Goal: Navigation & Orientation: Find specific page/section

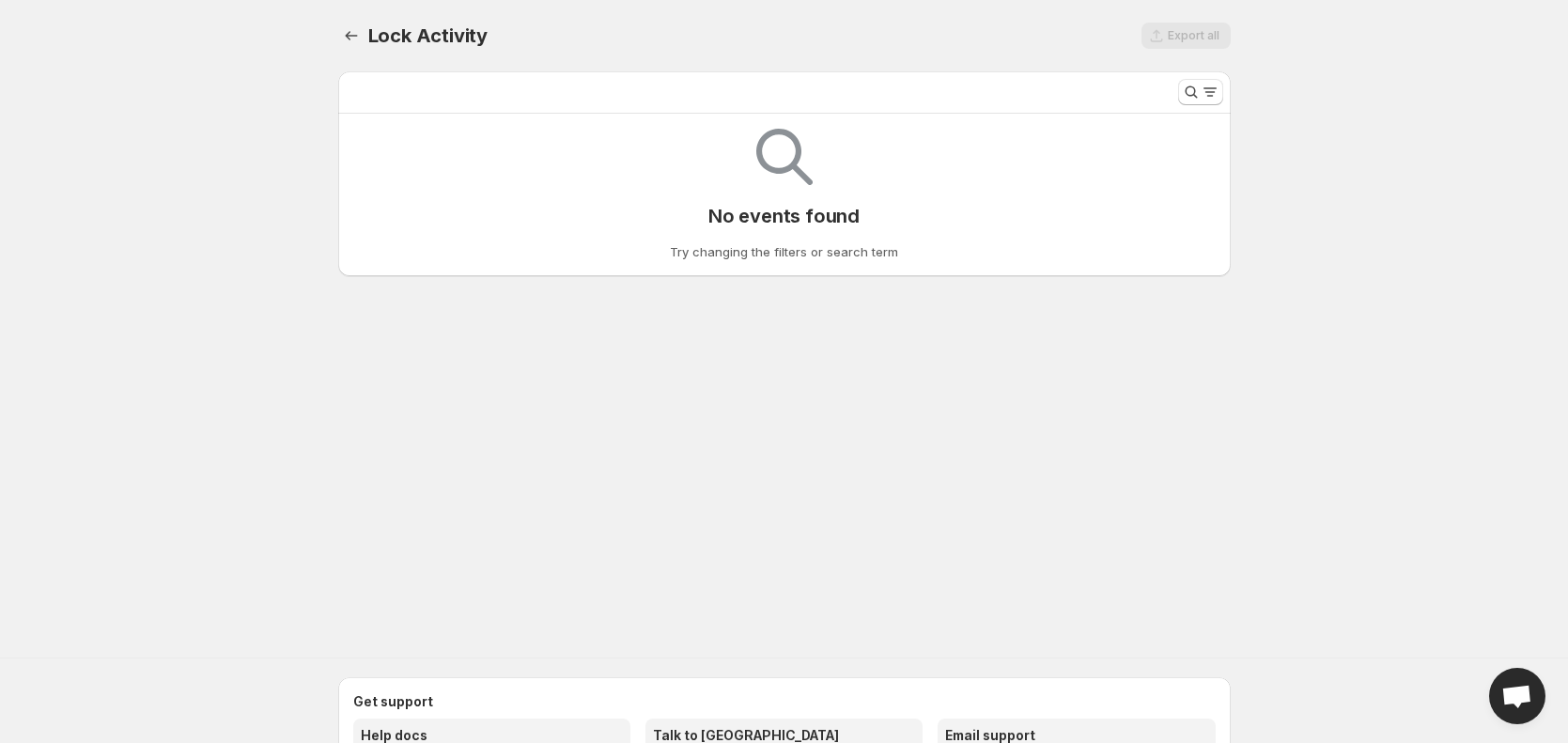
select select "*********"
select select "******"
